Goal: Task Accomplishment & Management: Use online tool/utility

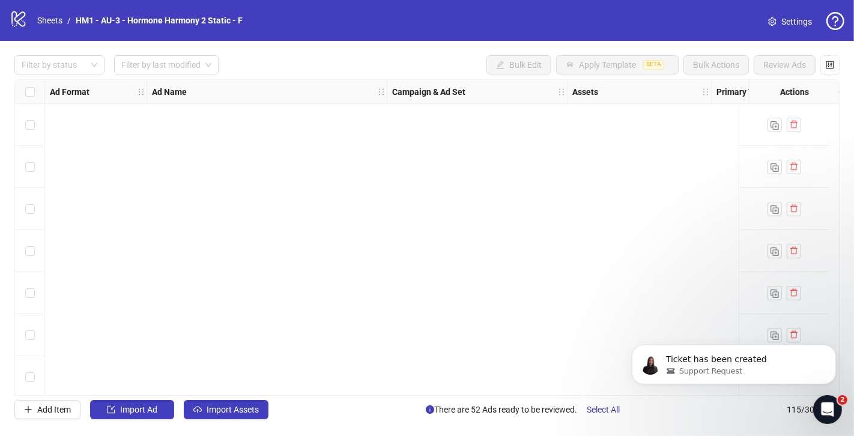
scroll to position [2119, 0]
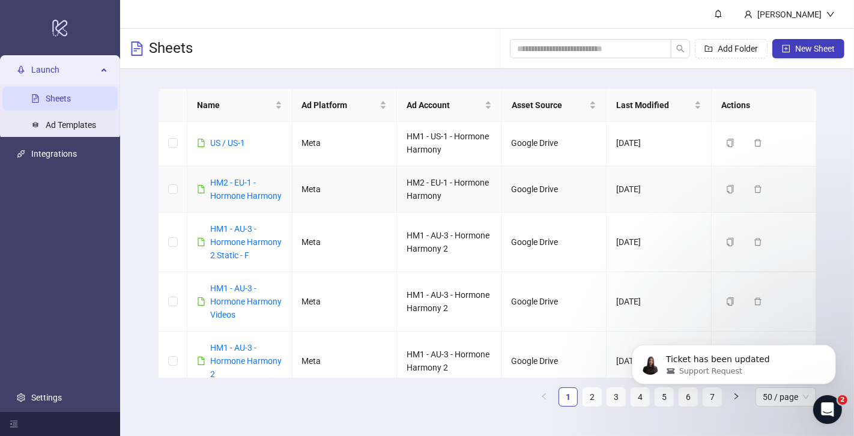
scroll to position [328, 0]
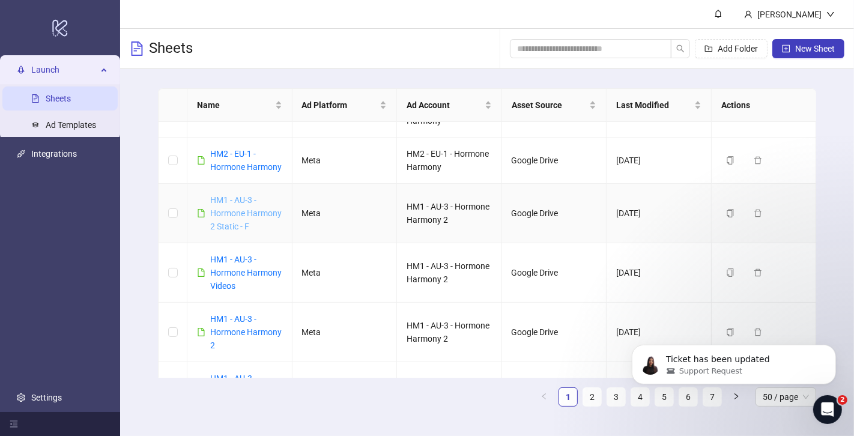
click at [236, 223] on link "HM1 - AU-3 - Hormone Harmony 2 Static - F" at bounding box center [245, 213] width 71 height 36
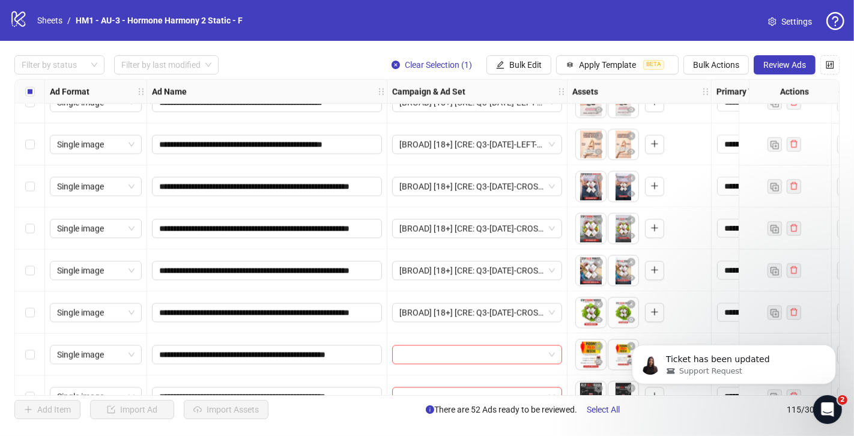
scroll to position [2073, 0]
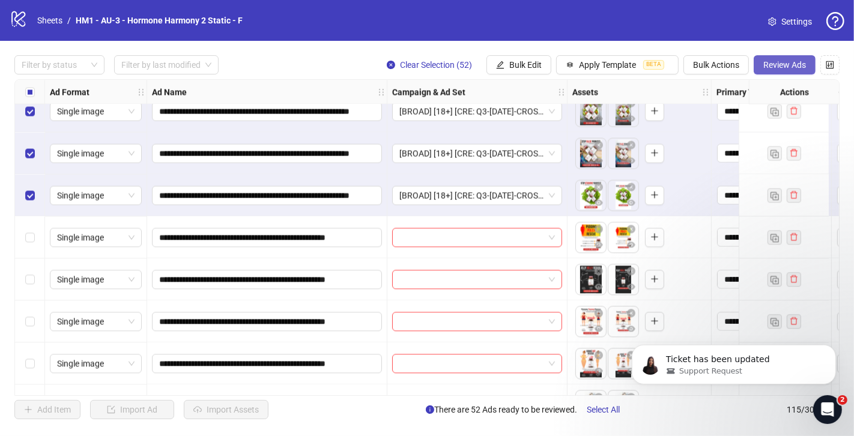
click at [800, 66] on span "Review Ads" at bounding box center [784, 65] width 43 height 10
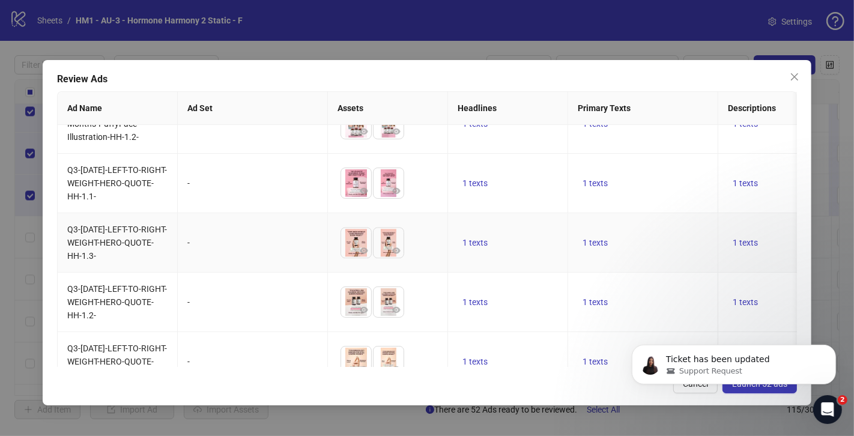
scroll to position [2886, 0]
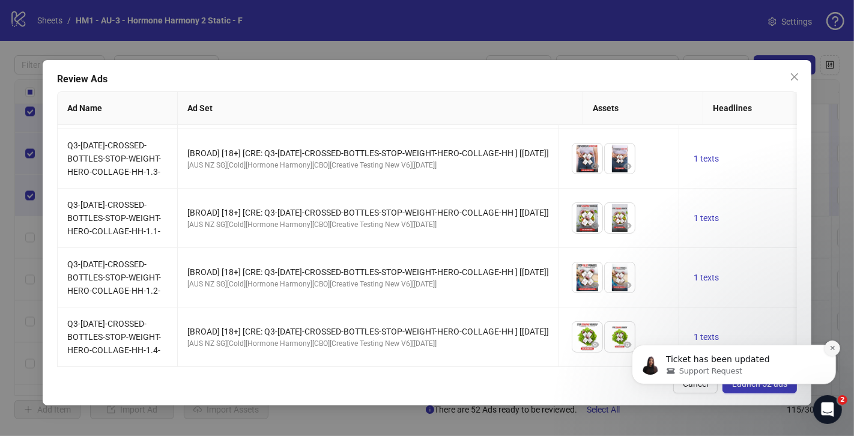
click at [831, 349] on icon "Dismiss notification" at bounding box center [831, 347] width 7 height 7
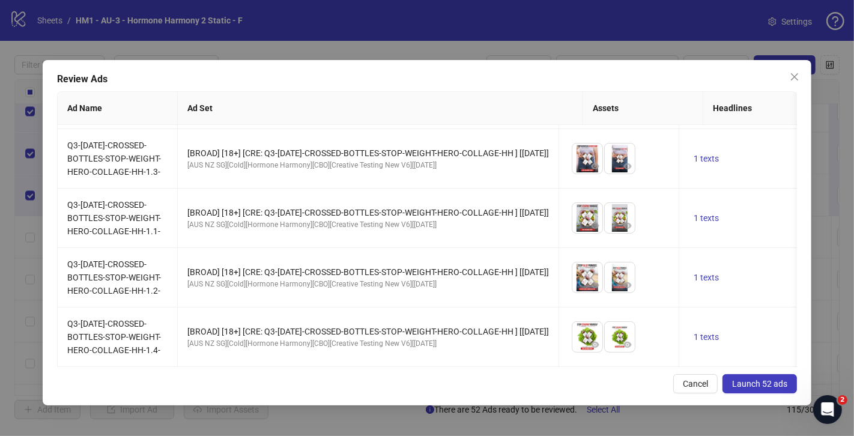
click at [754, 384] on span "Launch 52 ads" at bounding box center [759, 384] width 55 height 10
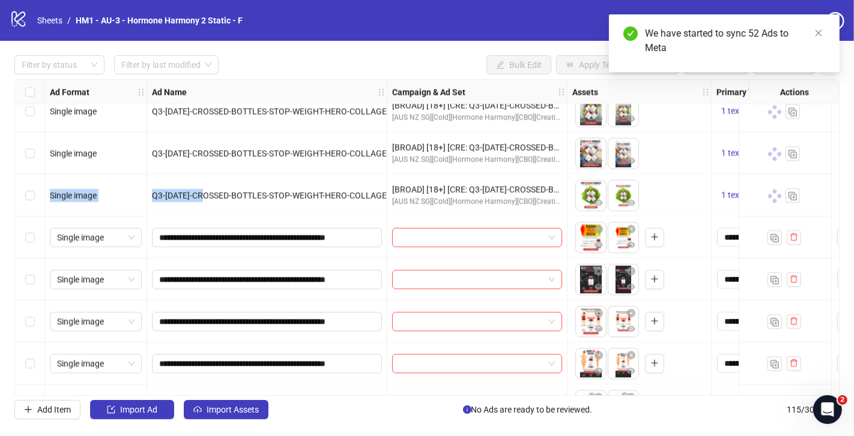
drag, startPoint x: 204, startPoint y: 195, endPoint x: 132, endPoint y: 187, distance: 71.9
click at [202, 192] on span "Q3-[DATE]-CROSSED-BOTTLES-STOP-WEIGHT-HERO-COLLAGE-HH-1.4-" at bounding box center [285, 195] width 266 height 10
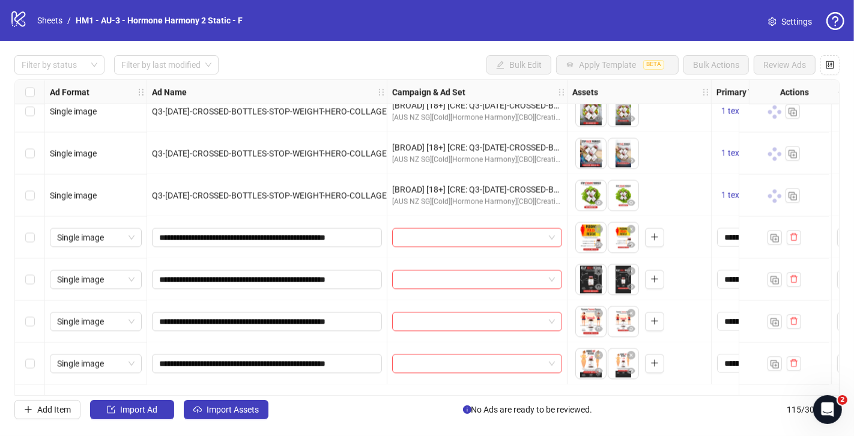
scroll to position [1959, 0]
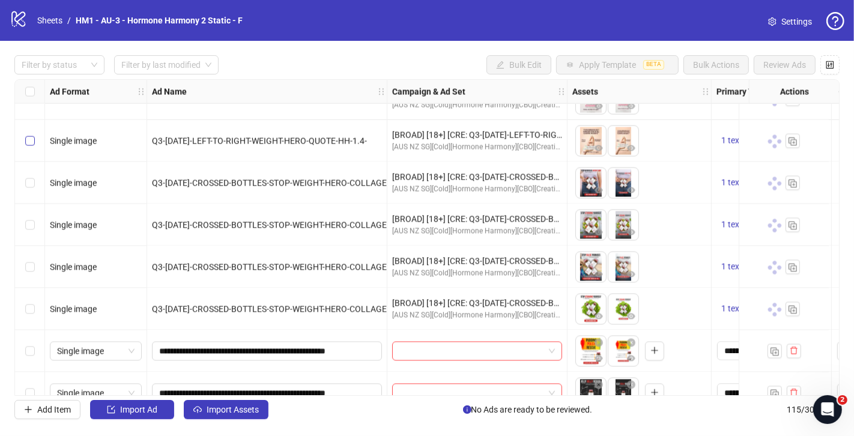
click at [29, 134] on label "Select row 48" at bounding box center [30, 140] width 10 height 13
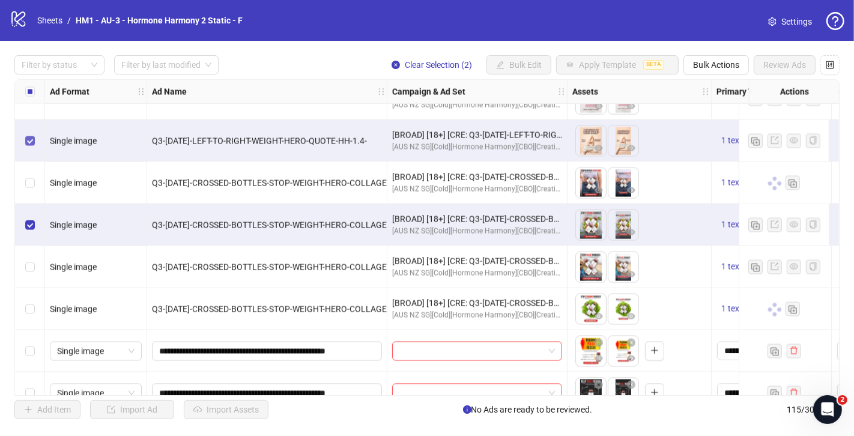
click at [29, 135] on label "Select row 48" at bounding box center [30, 140] width 10 height 13
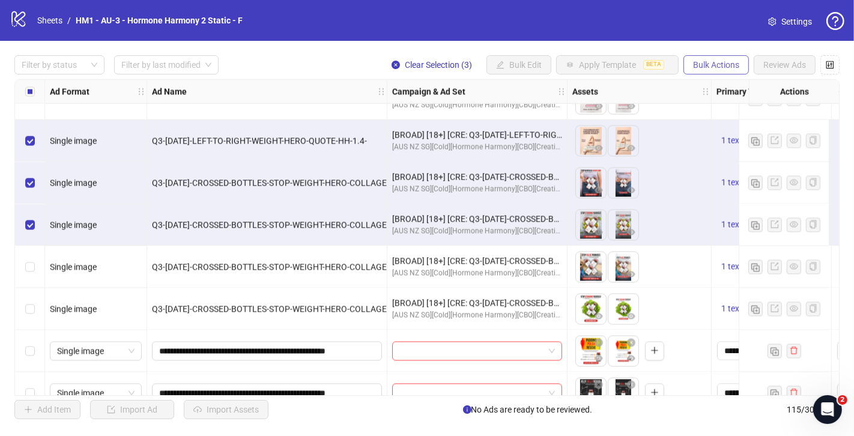
click at [699, 61] on span "Bulk Actions" at bounding box center [716, 65] width 46 height 10
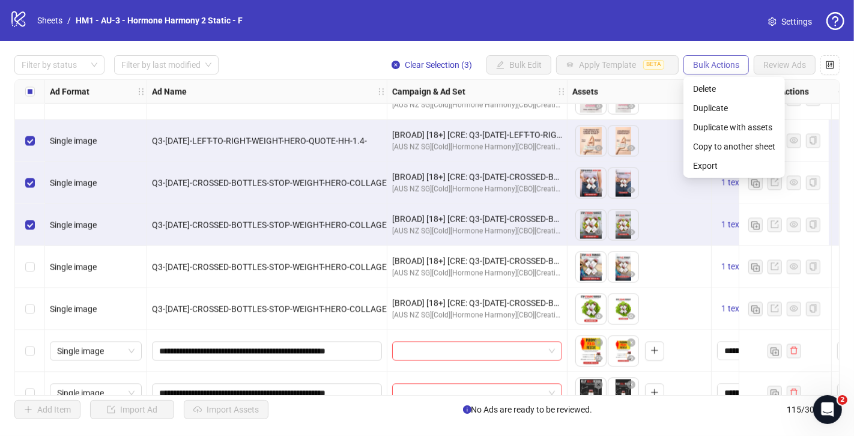
click at [699, 61] on span "Bulk Actions" at bounding box center [716, 65] width 46 height 10
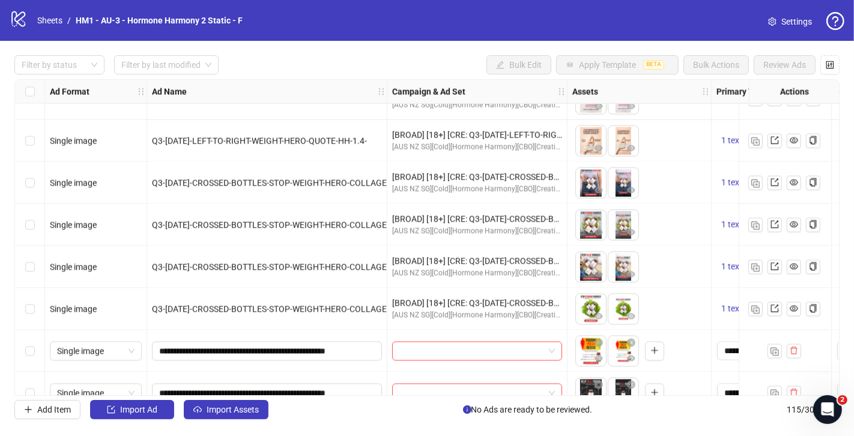
click at [425, 213] on div "[BROAD] [18+] [CRE: Q3-[DATE]-CROSSED-BOTTLES-STOP-WEIGHT-HERO-COLLAGE-HH ] [[D…" at bounding box center [477, 219] width 170 height 13
click at [196, 219] on div "Q3-[DATE]-CROSSED-BOTTLES-STOP-WEIGHT-HERO-COLLAGE-HH-1.1-" at bounding box center [267, 225] width 230 height 13
drag, startPoint x: 191, startPoint y: 224, endPoint x: 152, endPoint y: 227, distance: 39.1
click at [152, 227] on span "Q3-[DATE]-CROSSED-BOTTLES-STOP-WEIGHT-HERO-COLLAGE-HH-1.1-" at bounding box center [285, 225] width 266 height 10
copy span "Q3-09-SEP"
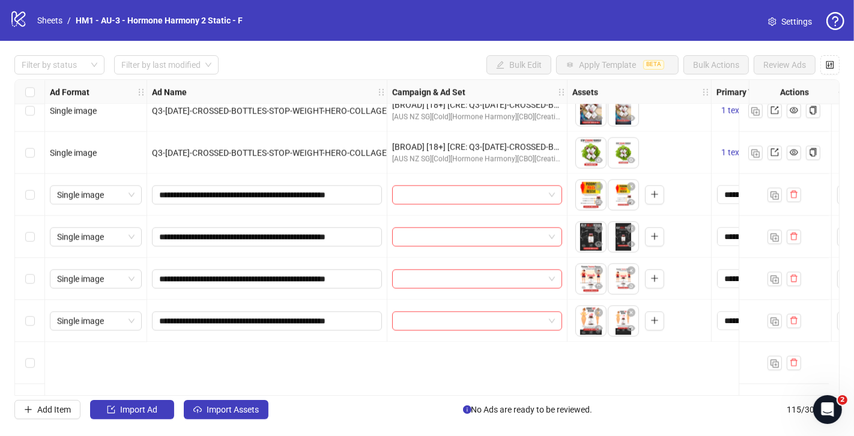
scroll to position [1982, 0]
